Goal: Task Accomplishment & Management: Manage account settings

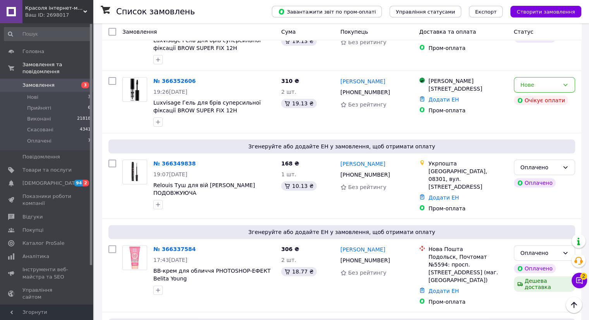
scroll to position [184, 0]
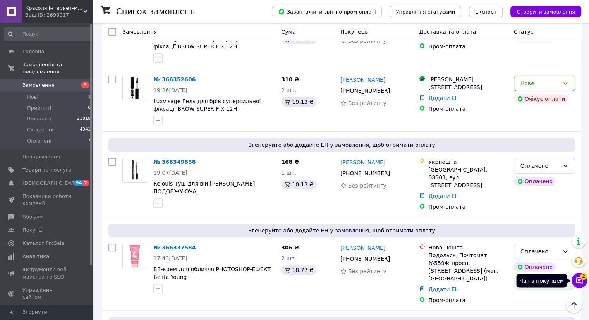
click at [582, 286] on button "Чат з покупцем 2" at bounding box center [578, 279] width 15 height 15
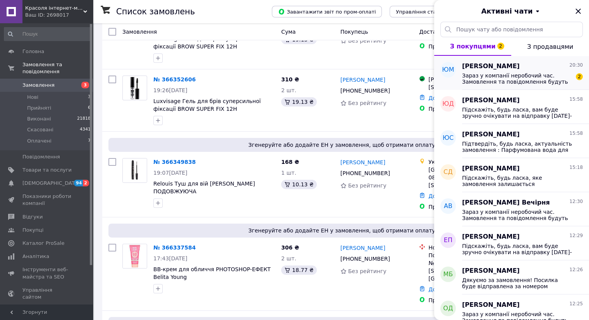
click at [550, 89] on div "[PERSON_NAME] 20:30 Зараз у компанії неробочий час. Замовлення та повідомлення …" at bounding box center [525, 73] width 127 height 34
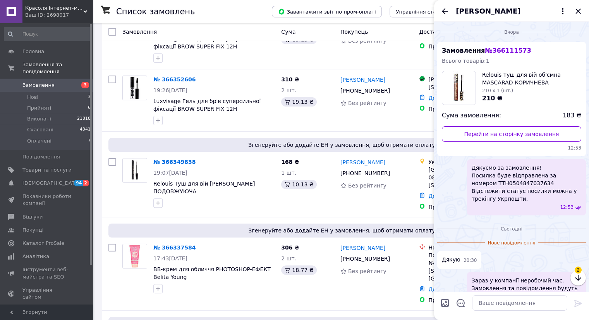
scroll to position [32, 0]
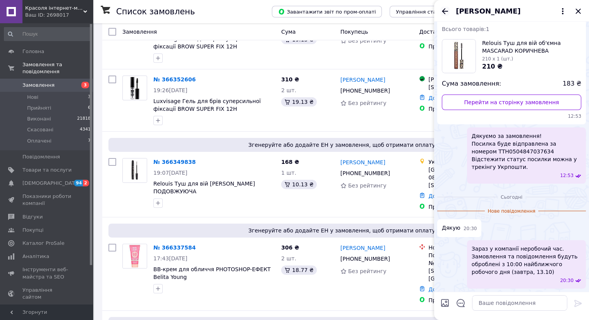
click at [443, 14] on icon "Назад" at bounding box center [444, 11] width 9 height 9
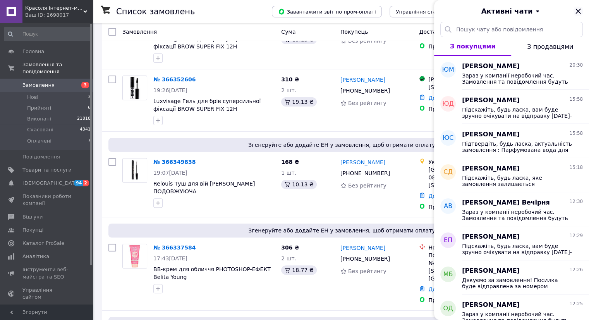
click at [580, 12] on icon "Закрити" at bounding box center [577, 11] width 9 height 9
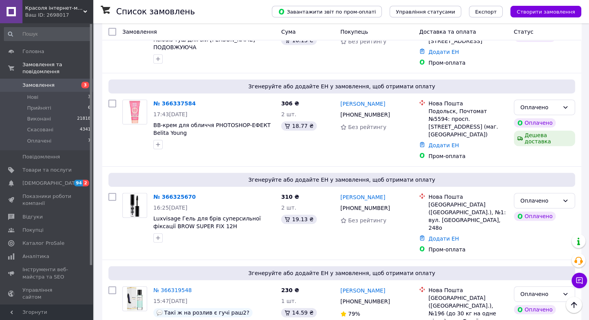
scroll to position [330, 0]
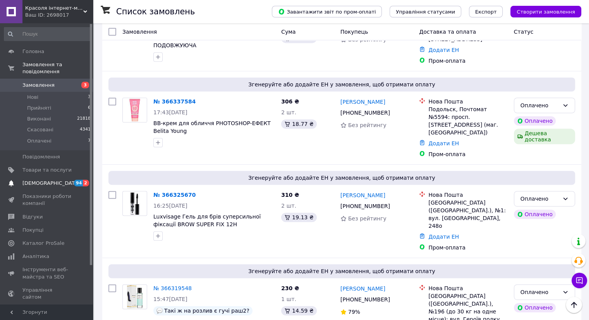
click at [87, 180] on span "2" at bounding box center [86, 183] width 6 height 7
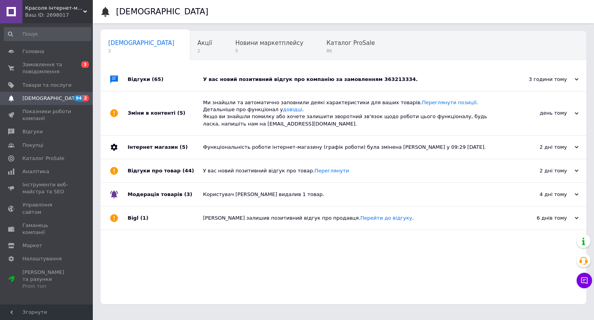
click at [309, 72] on div "У вас новий позитивний відгук про компанію за замовленням 363213334." at bounding box center [352, 79] width 298 height 23
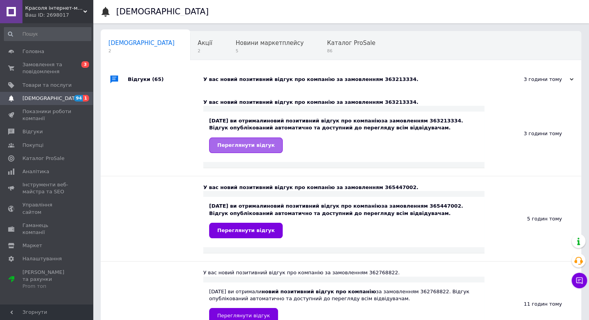
click at [263, 140] on link "Переглянути відгук" at bounding box center [246, 144] width 74 height 15
click at [51, 65] on span "Замовлення та повідомлення" at bounding box center [46, 68] width 49 height 14
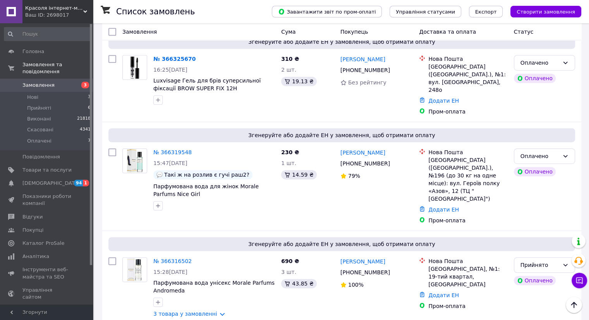
scroll to position [468, 0]
